Goal: Task Accomplishment & Management: Manage account settings

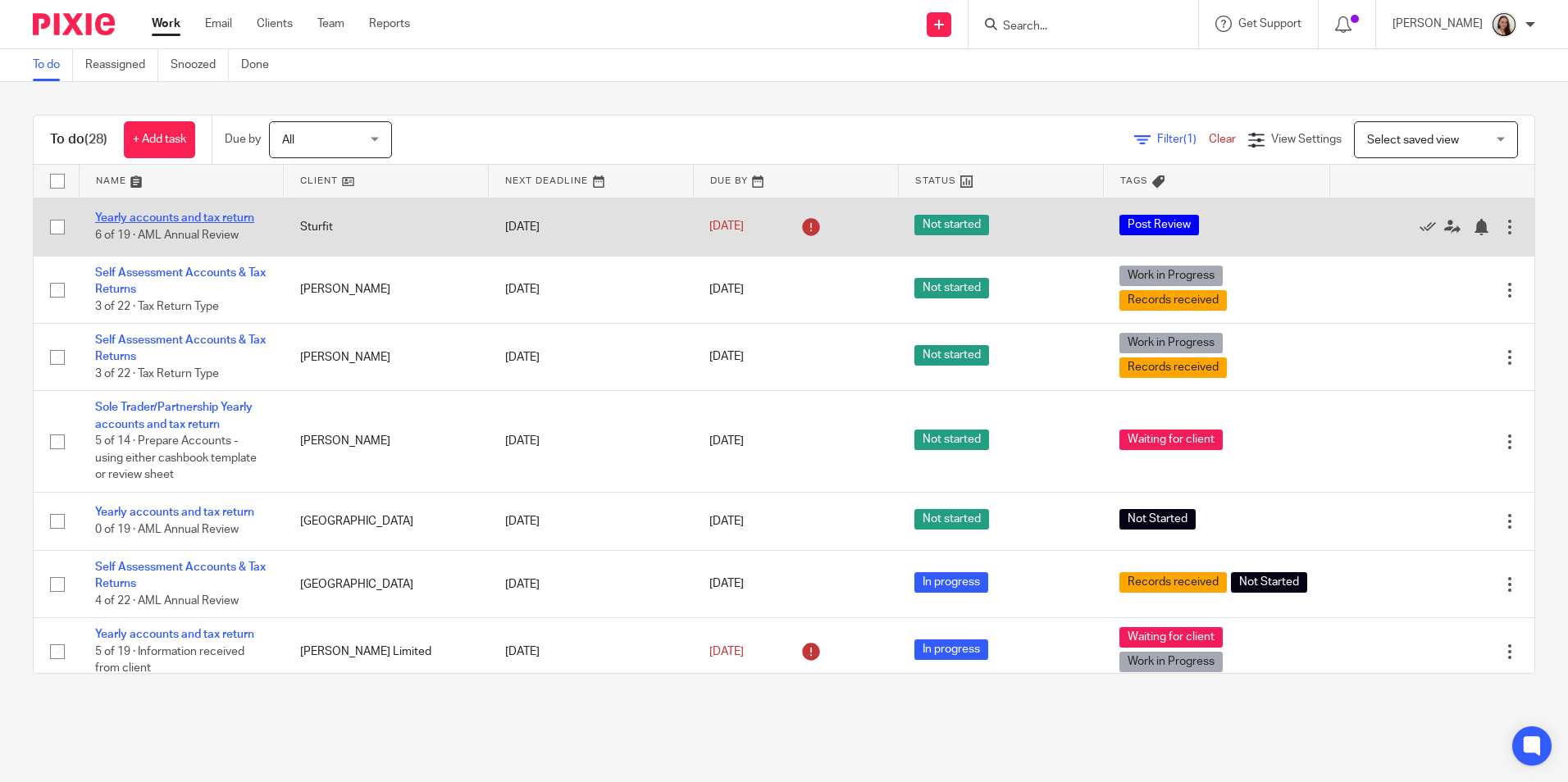
click at [203, 219] on link "Yearly accounts and tax return" at bounding box center [174, 218] width 159 height 11
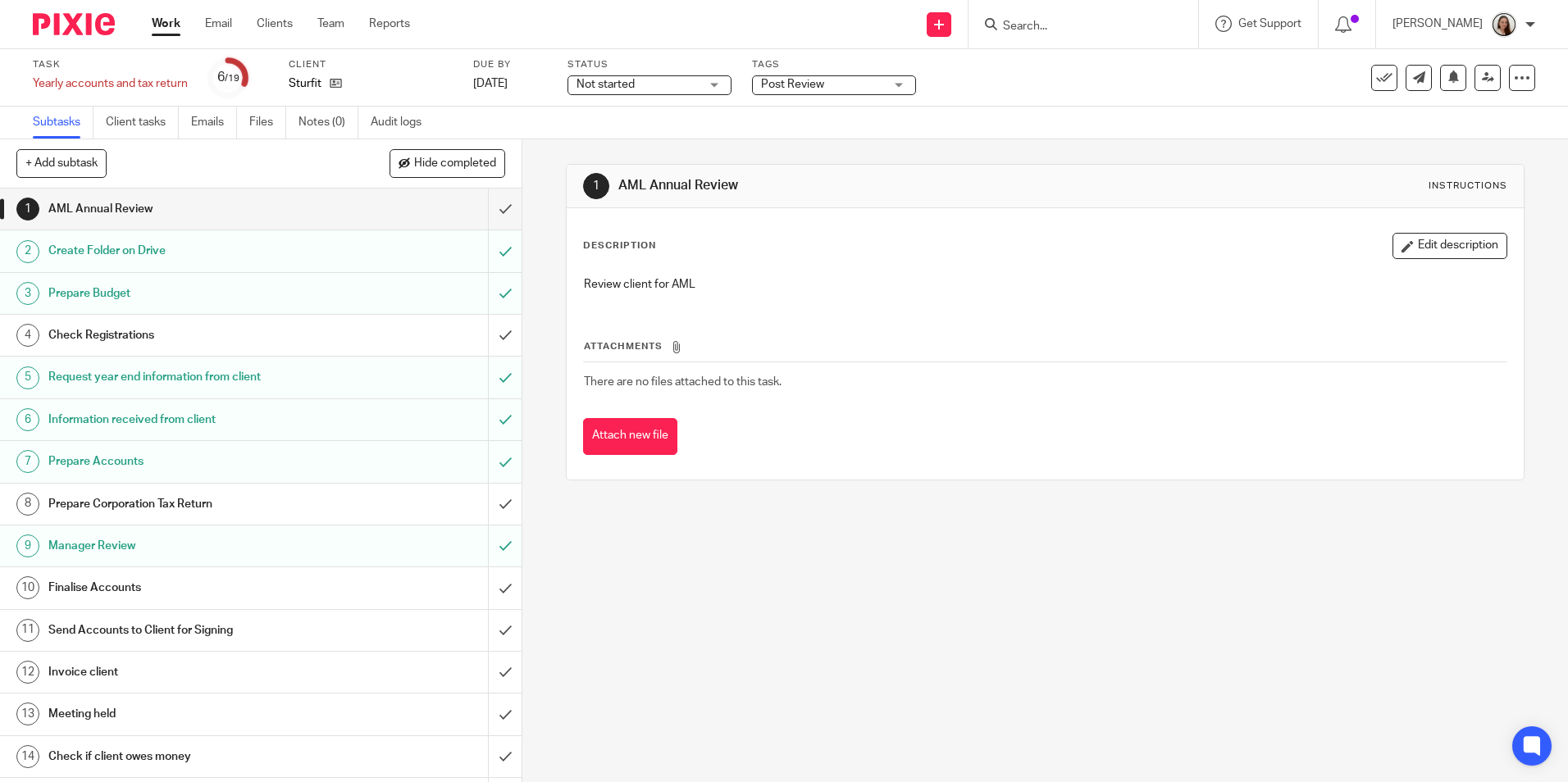
click at [860, 81] on span "Post Review" at bounding box center [823, 85] width 123 height 18
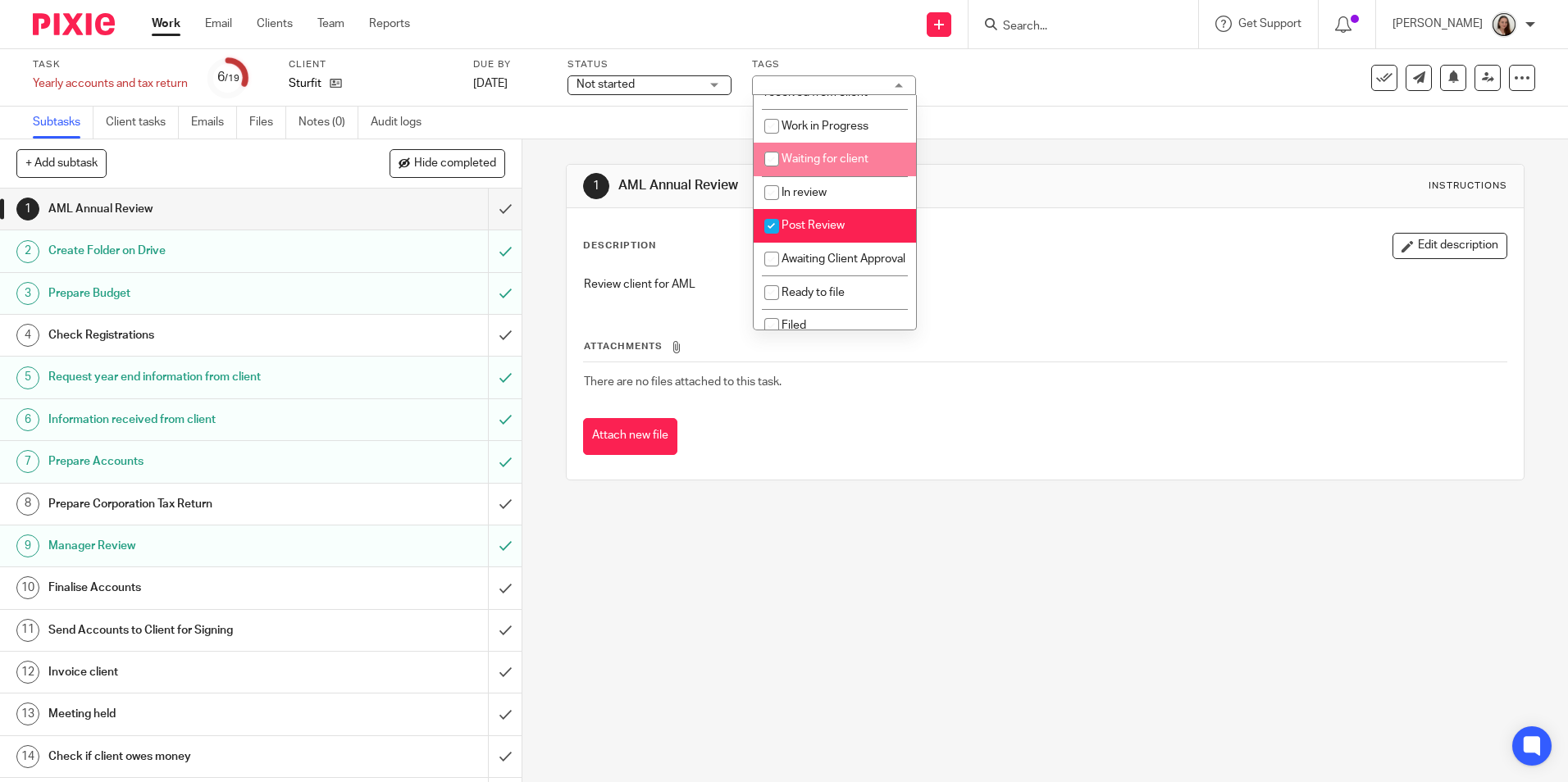
scroll to position [164, 0]
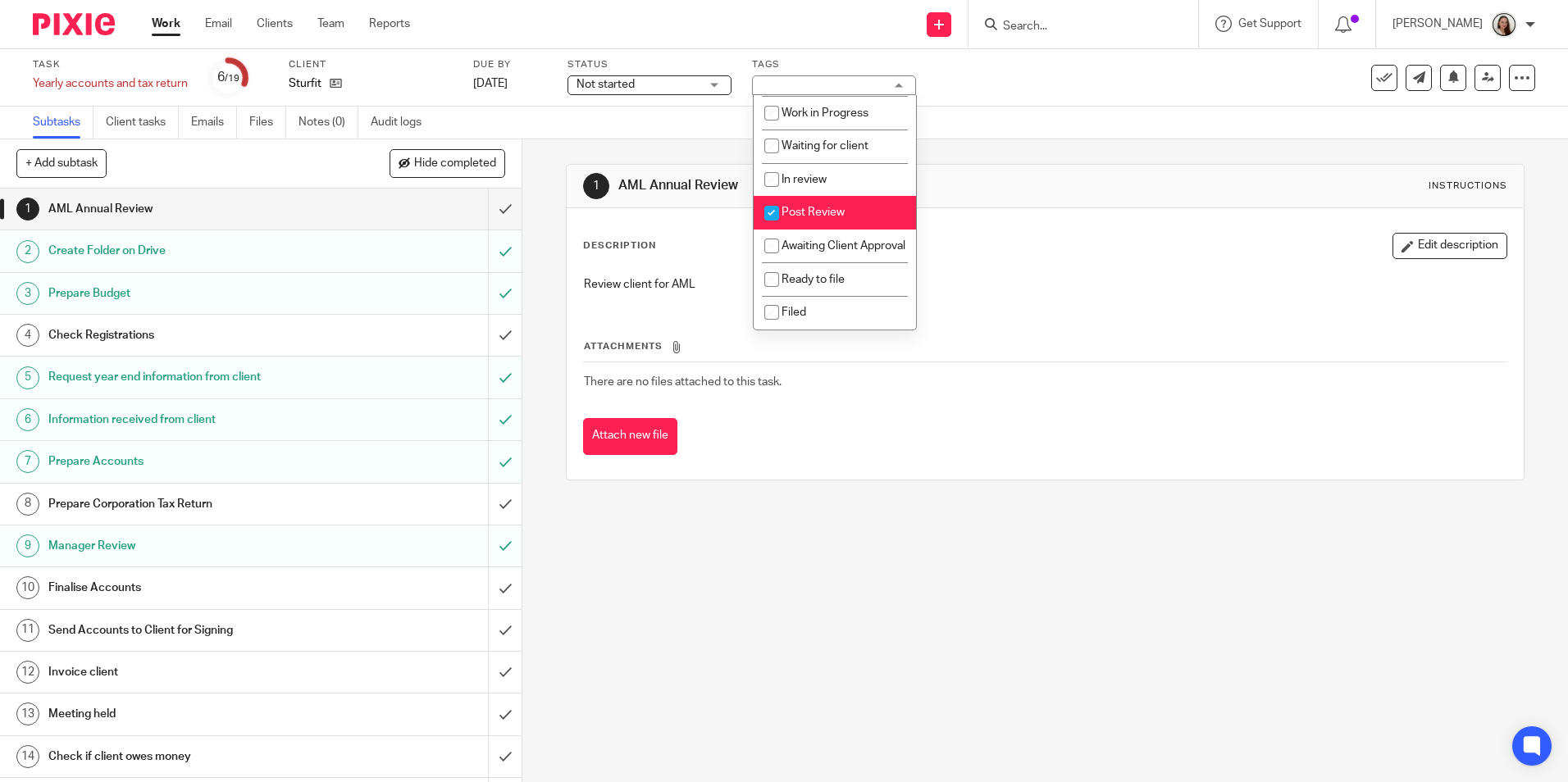
click at [832, 207] on span "Post Review" at bounding box center [813, 212] width 63 height 11
checkbox input "false"
click at [829, 240] on span "Awaiting Client Approval" at bounding box center [843, 246] width 124 height 11
checkbox input "true"
click at [1011, 211] on div "Description Edit description Review client for AML Attachments There are no fil…" at bounding box center [1044, 343] width 956 height 271
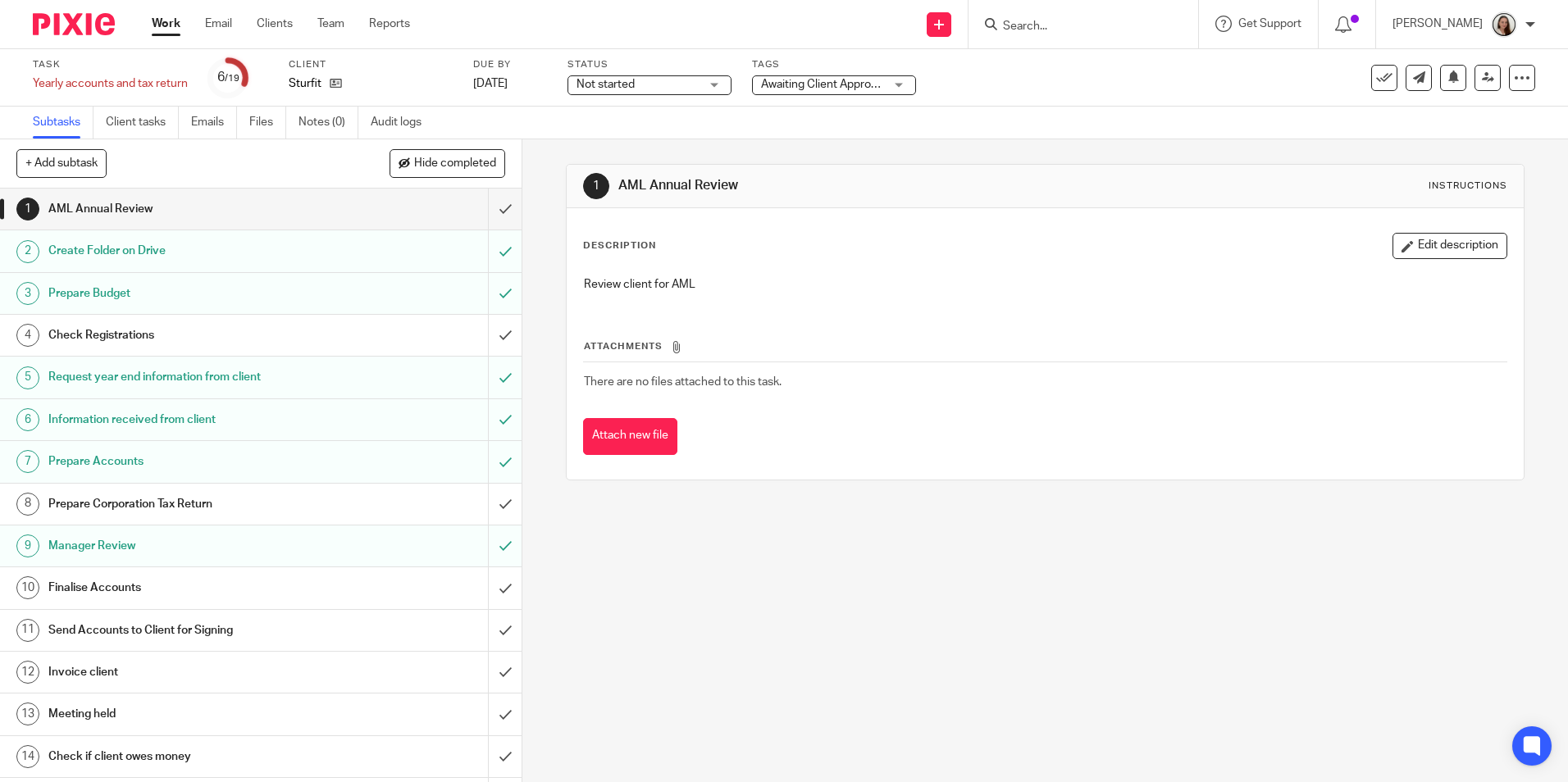
drag, startPoint x: 618, startPoint y: 84, endPoint x: 617, endPoint y: 99, distance: 15.0
click at [618, 84] on span "Not started" at bounding box center [605, 84] width 58 height 11
drag, startPoint x: 638, startPoint y: 140, endPoint x: 856, endPoint y: 203, distance: 226.9
click at [638, 139] on li "In progress" at bounding box center [650, 144] width 162 height 33
click at [997, 219] on div "Description Edit description Review client for AML Attachments There are no fil…" at bounding box center [1044, 343] width 956 height 271
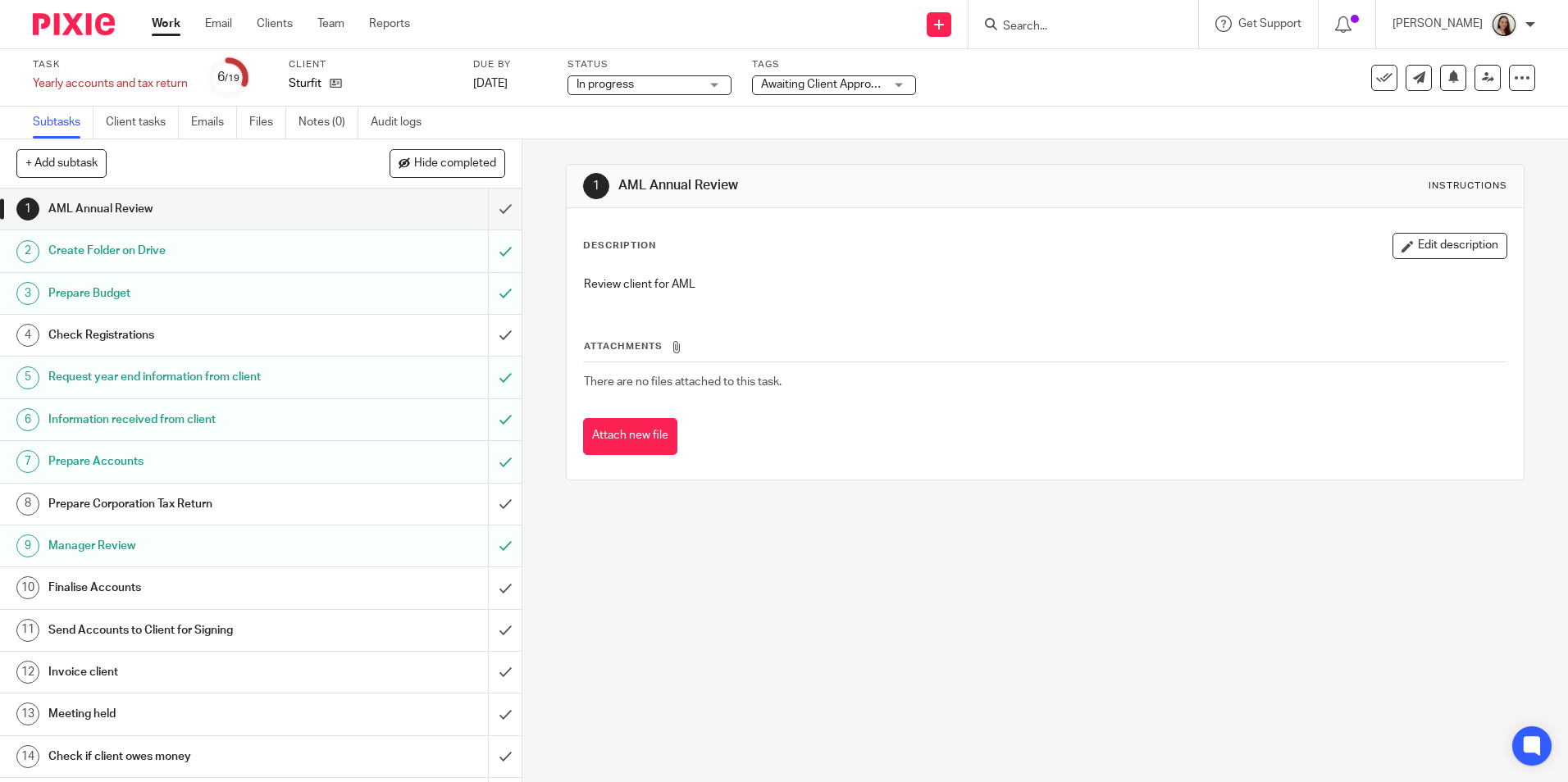
click at [121, 586] on h1 "Finalise Accounts" at bounding box center [189, 587] width 282 height 25
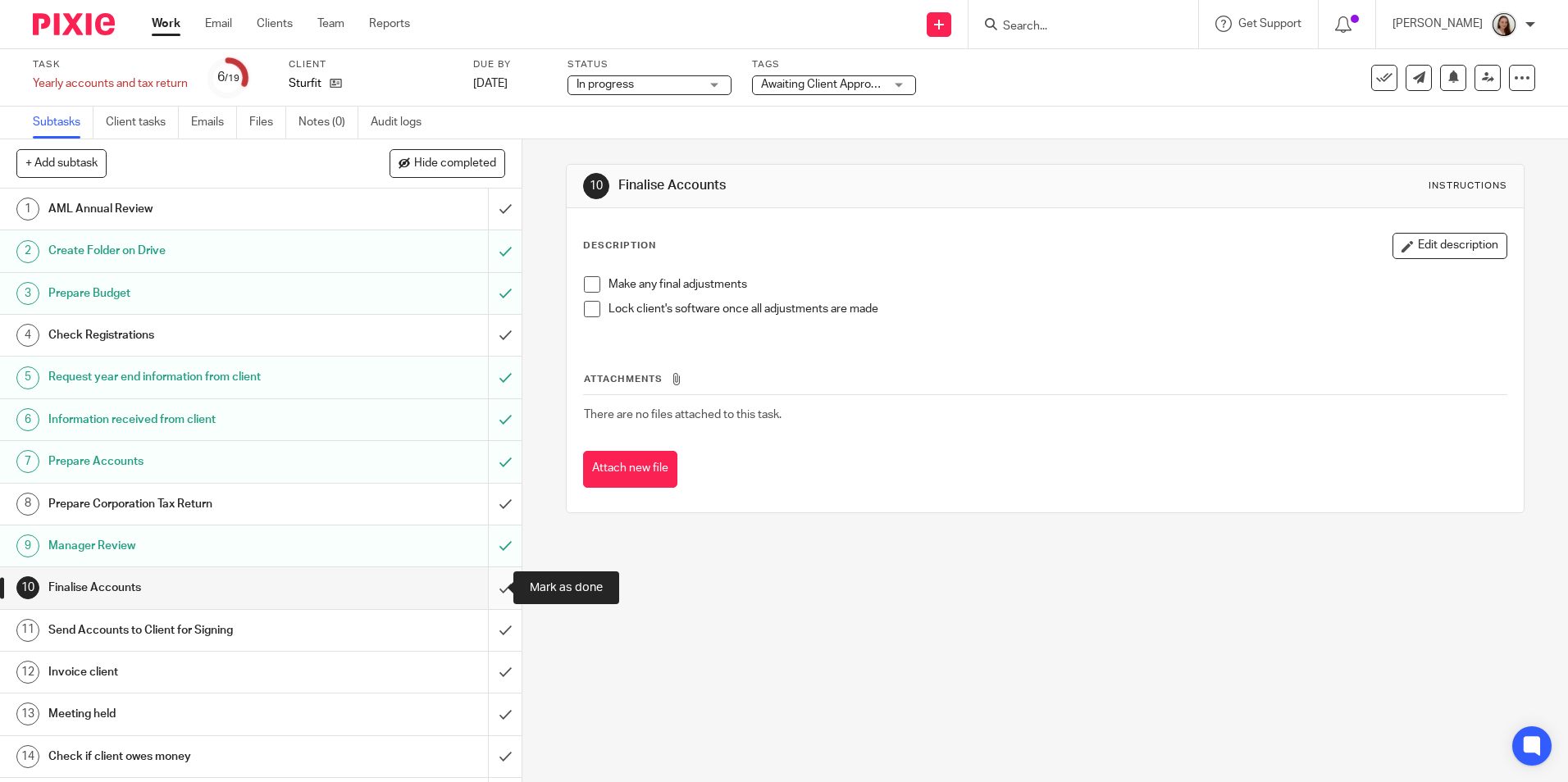
click at [491, 583] on input "submit" at bounding box center [261, 587] width 521 height 41
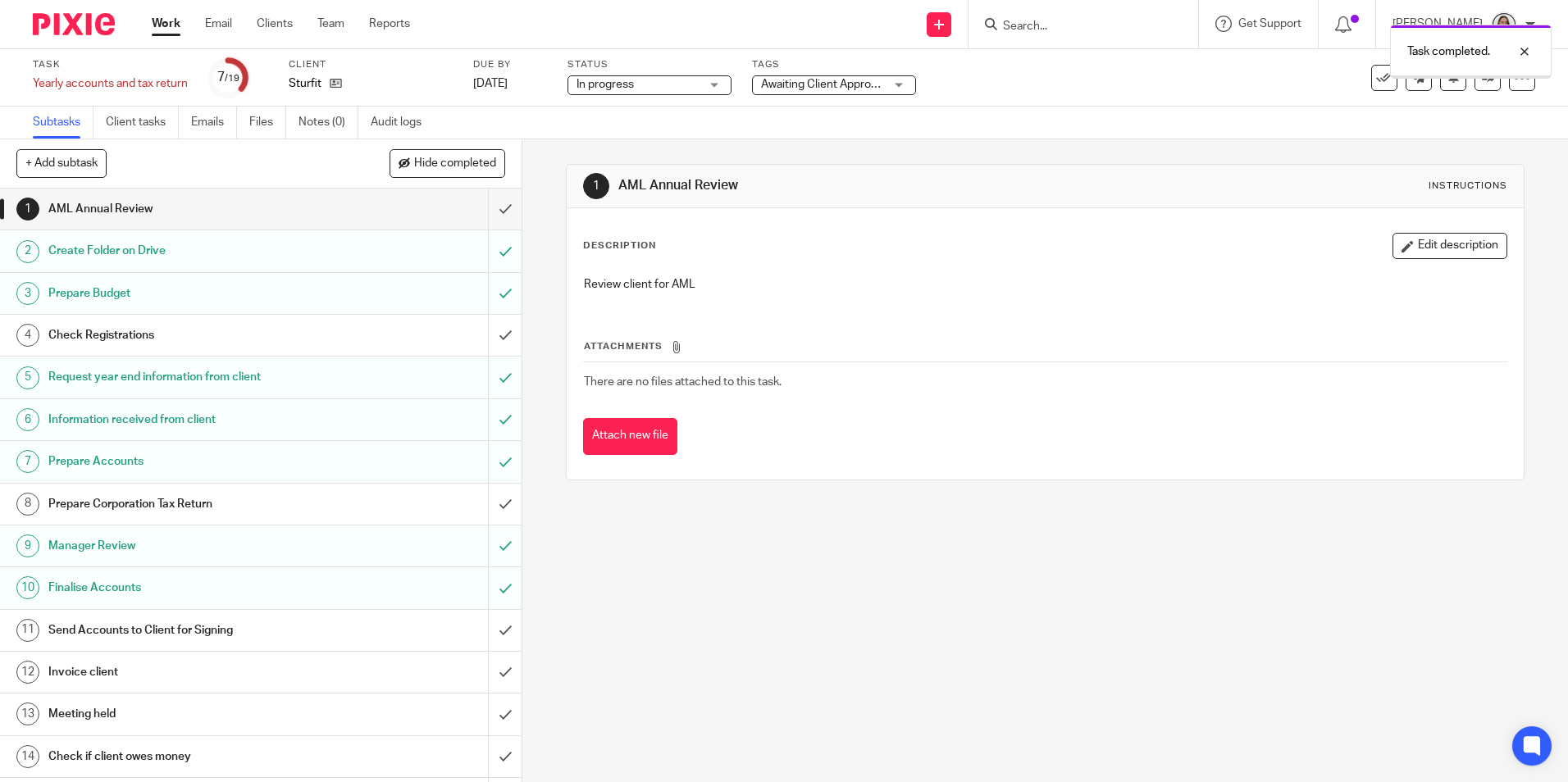
click at [159, 626] on h1 "Send Accounts to Client for Signing" at bounding box center [189, 631] width 282 height 25
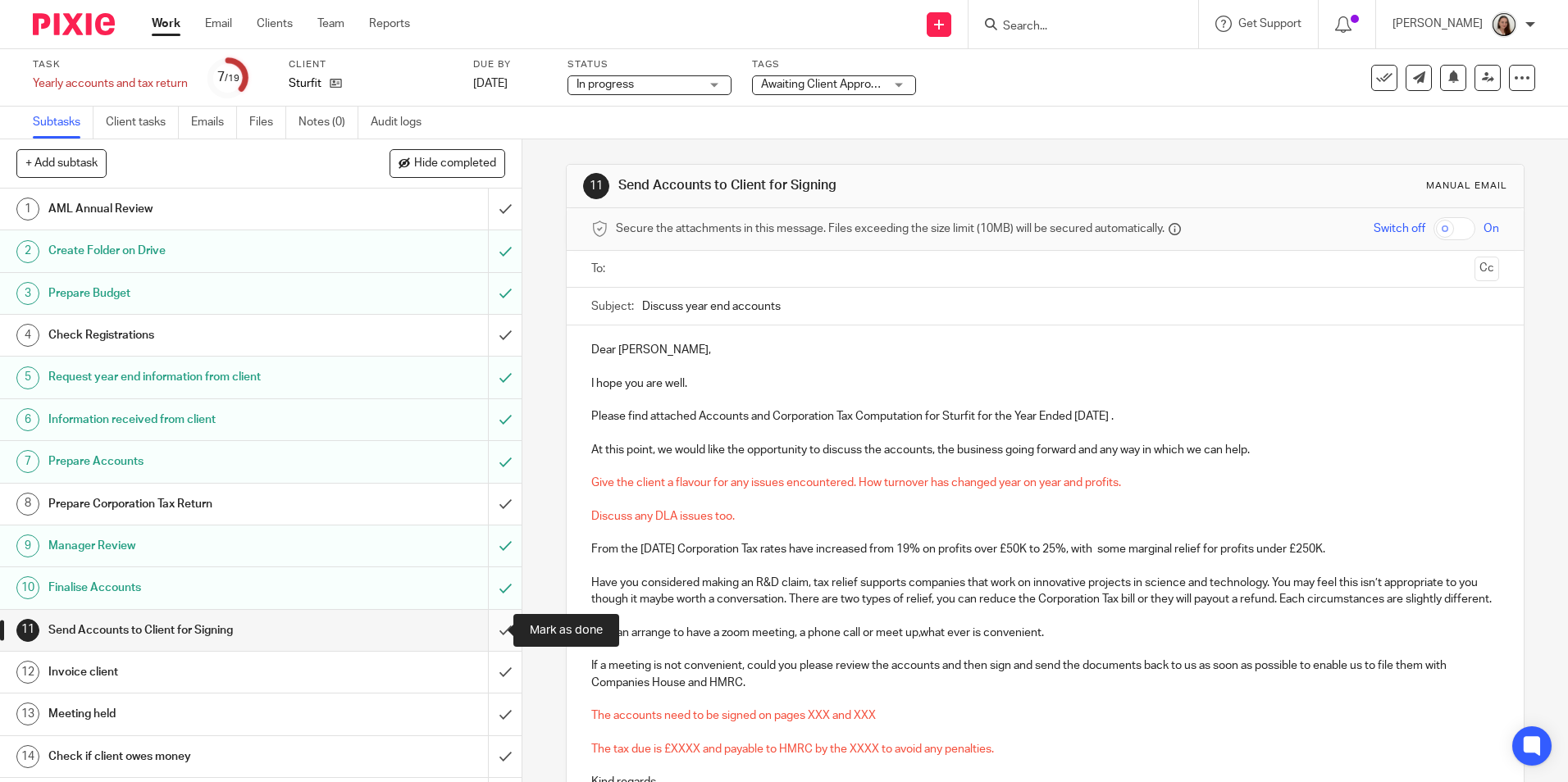
click at [488, 634] on input "submit" at bounding box center [261, 631] width 521 height 41
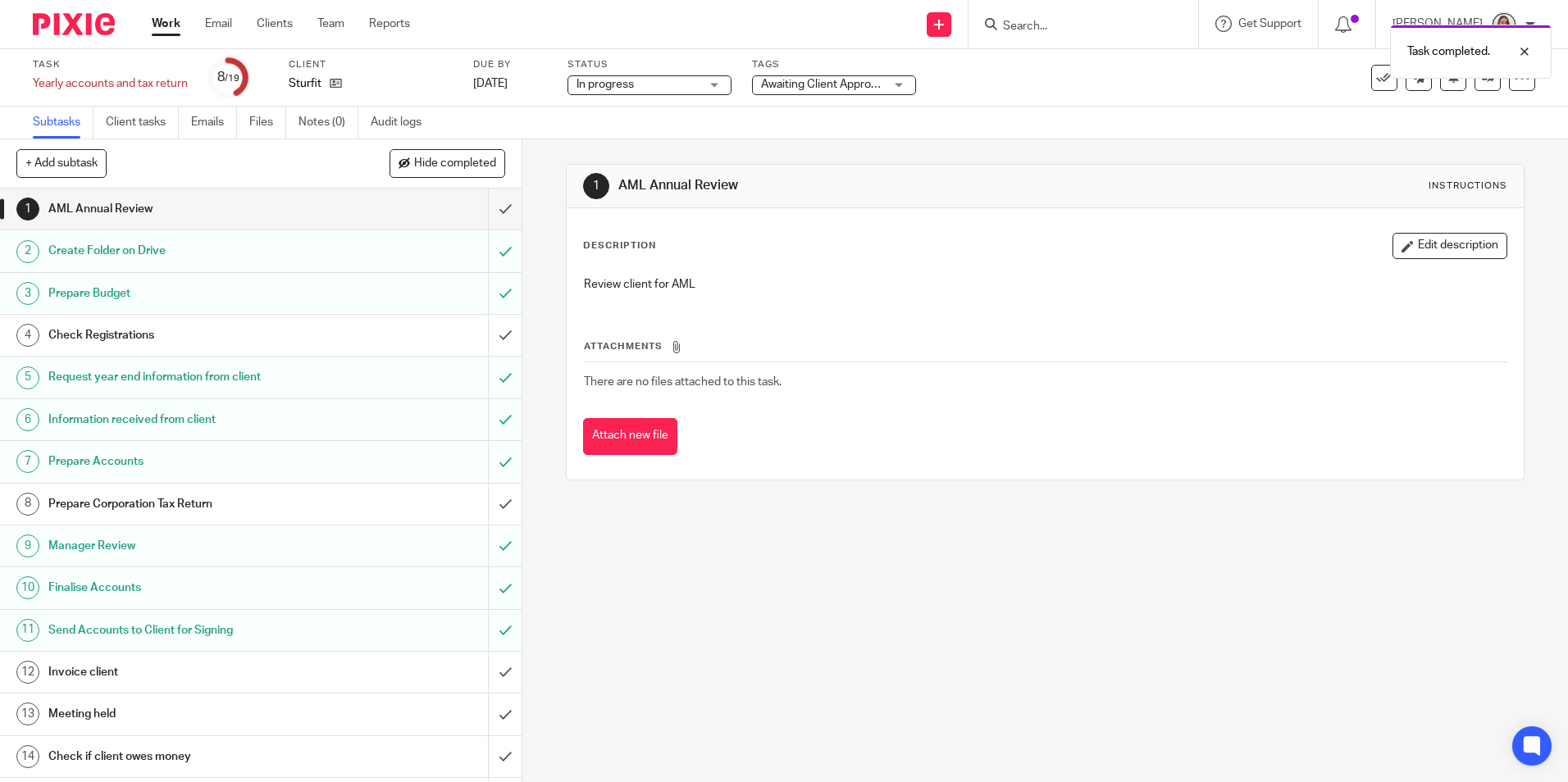
scroll to position [219, 0]
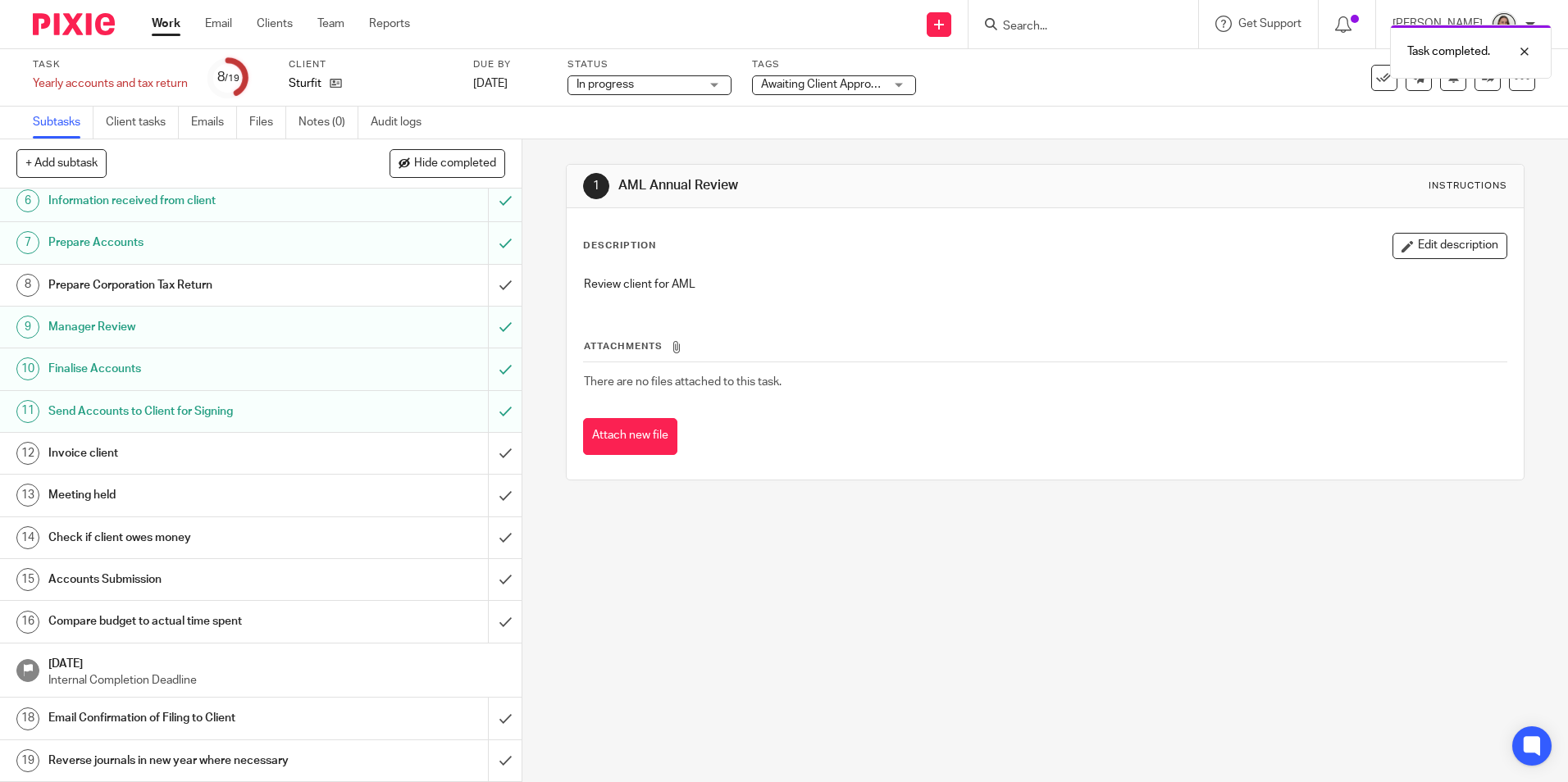
click at [95, 540] on h1 "Check if client owes money" at bounding box center [189, 538] width 282 height 25
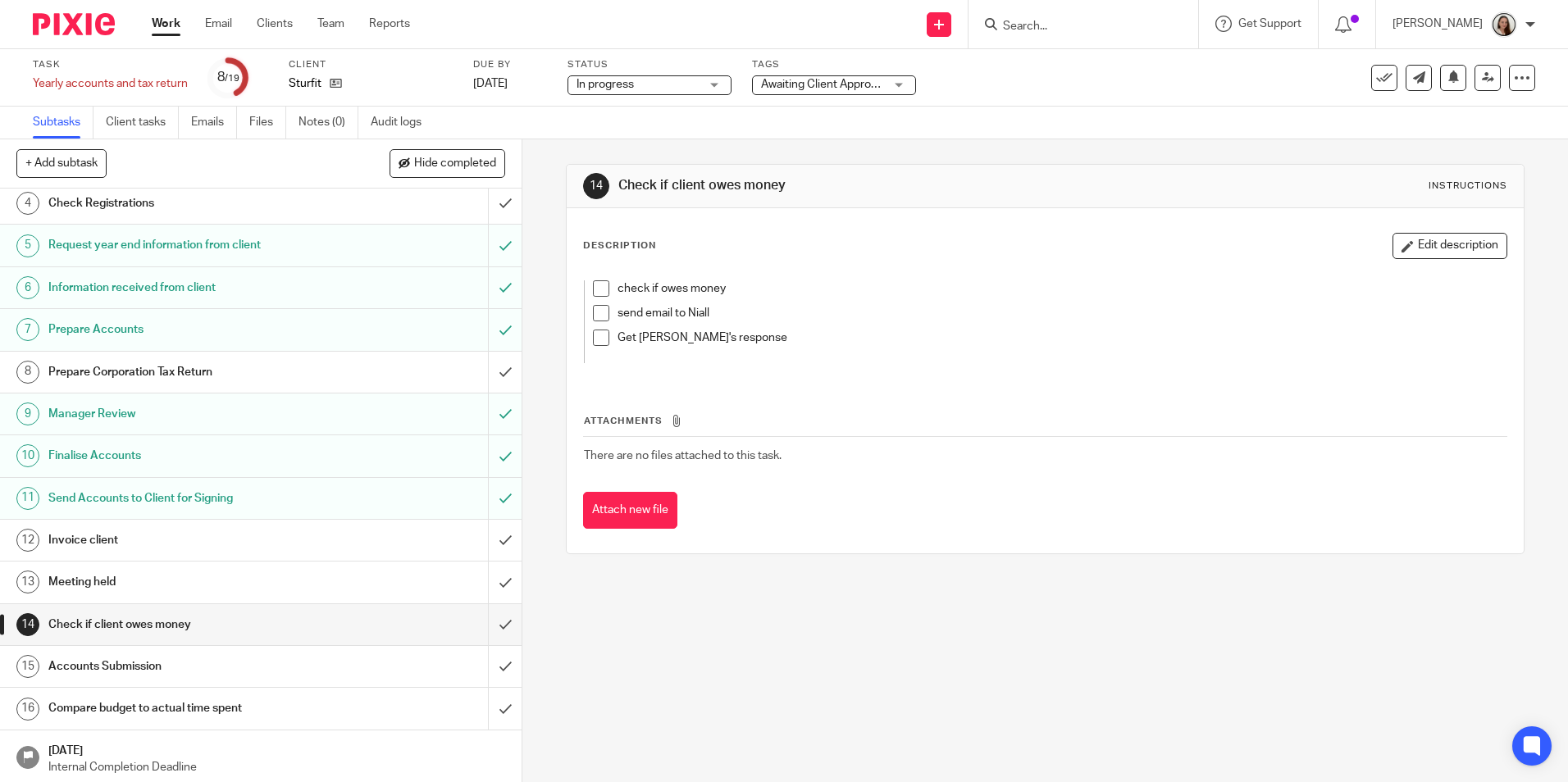
scroll to position [164, 0]
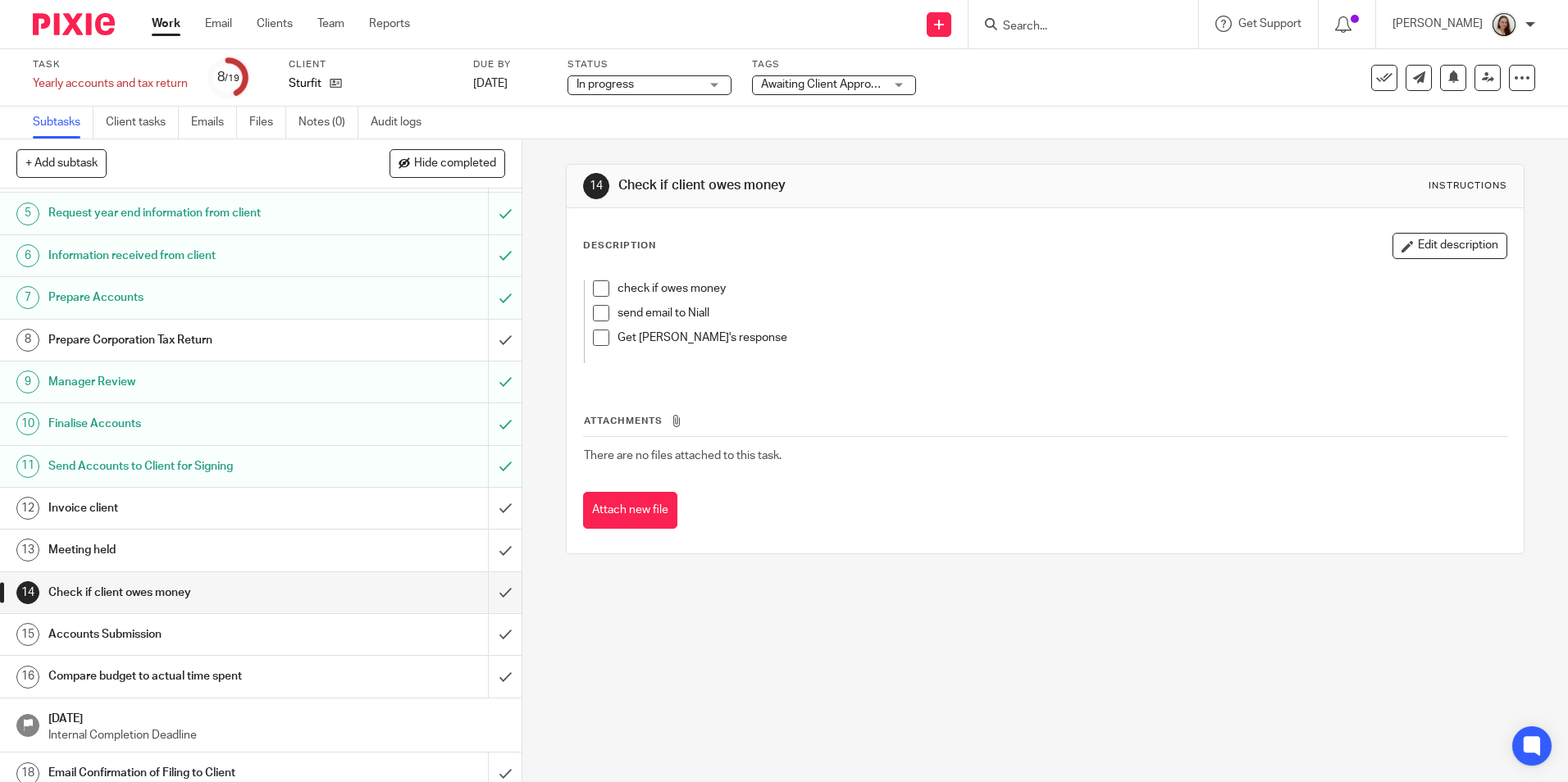
click at [129, 511] on h1 "Invoice client" at bounding box center [189, 508] width 282 height 25
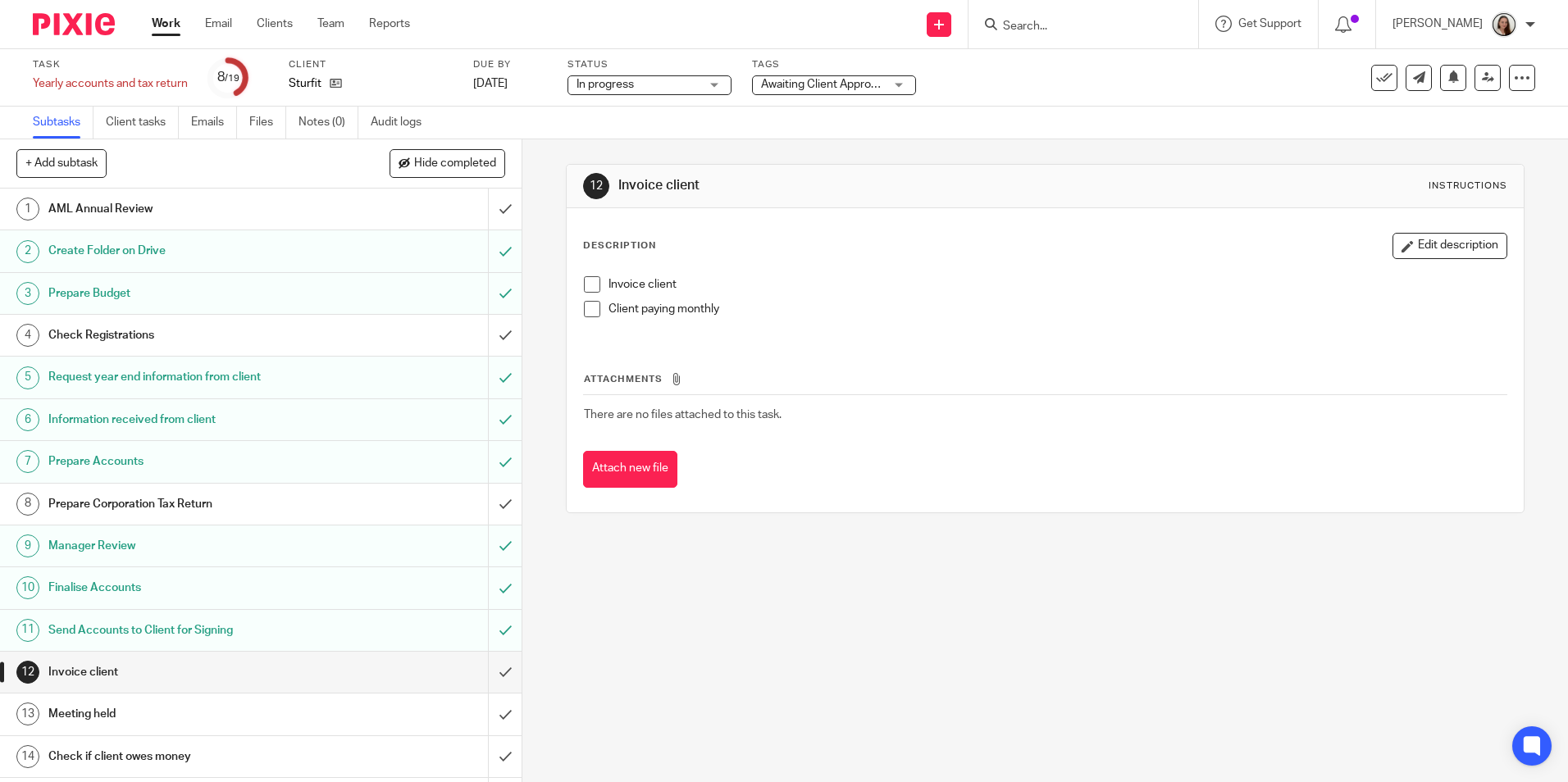
click at [584, 302] on span at bounding box center [592, 309] width 17 height 17
